Goal: Find specific page/section: Find specific page/section

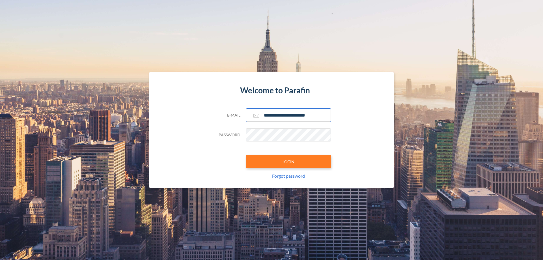
type input "**********"
click at [288, 161] on button "LOGIN" at bounding box center [288, 161] width 85 height 13
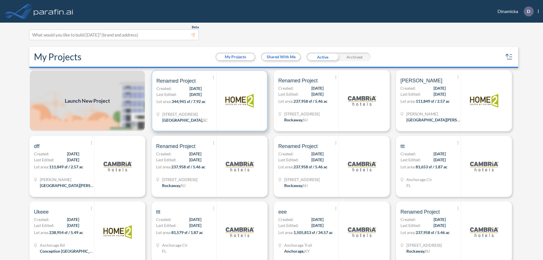
scroll to position [1, 0]
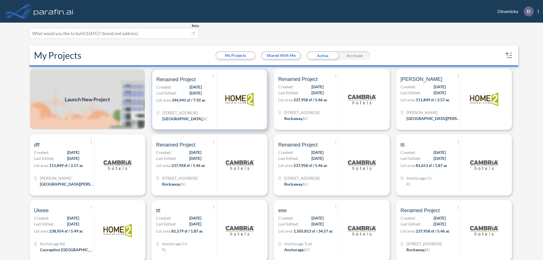
click at [208, 99] on p "Lot area: 344,941 sf / 7.92 ac" at bounding box center [186, 101] width 60 height 8
